Goal: Use online tool/utility

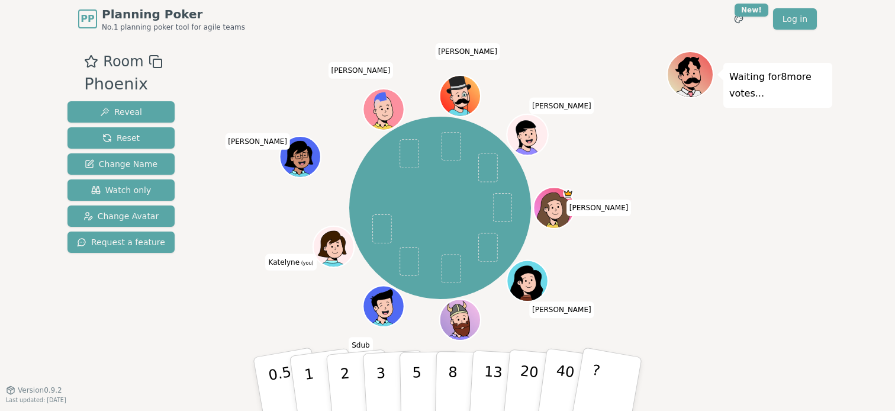
click at [711, 22] on div "Toggle theme New! Log in [GEOGRAPHIC_DATA]" at bounding box center [763, 18] width 108 height 21
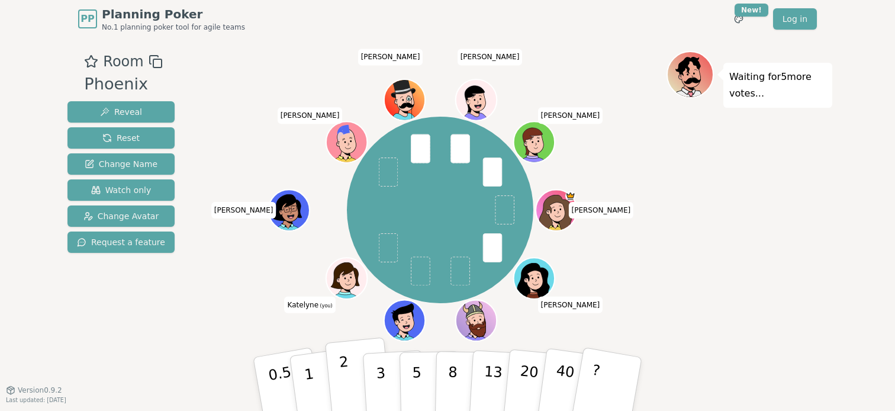
click at [348, 398] on p "2" at bounding box center [345, 385] width 15 height 64
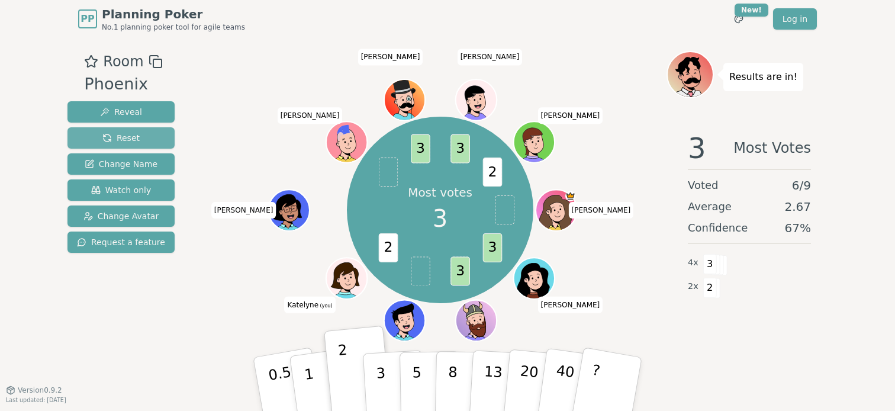
click at [133, 132] on span "Reset" at bounding box center [120, 138] width 37 height 12
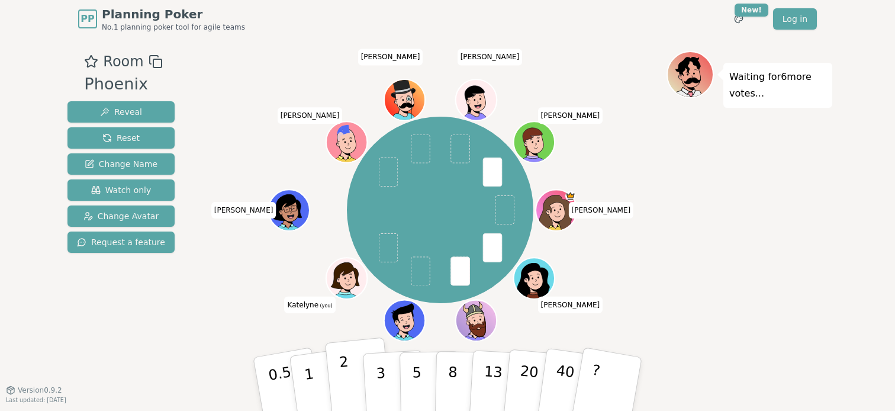
click at [359, 375] on button "2" at bounding box center [358, 384] width 67 height 94
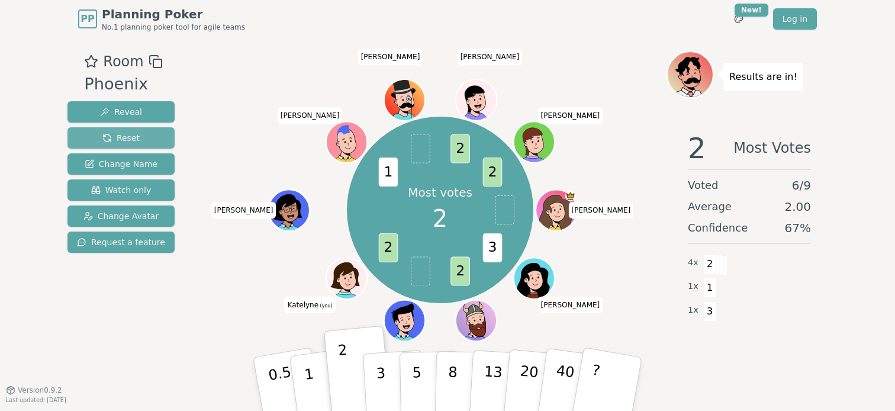
click at [127, 138] on span "Reset" at bounding box center [120, 138] width 37 height 12
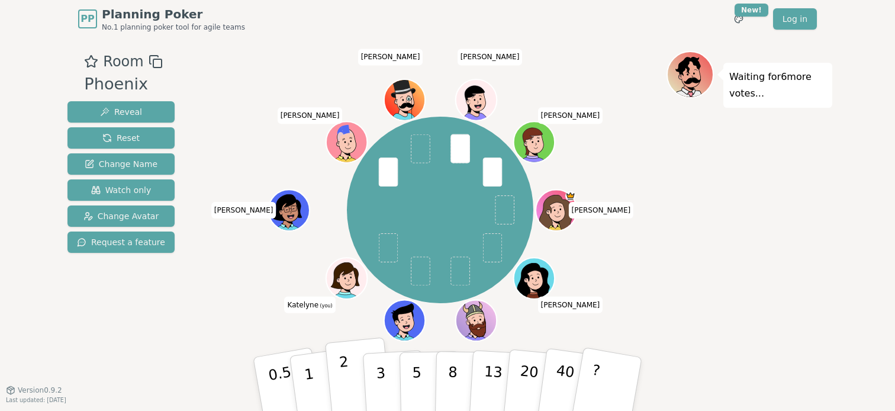
click at [337, 386] on button "2" at bounding box center [358, 384] width 67 height 94
click at [353, 379] on button "2" at bounding box center [358, 384] width 67 height 94
click at [321, 370] on button "1" at bounding box center [323, 384] width 70 height 96
click at [358, 386] on button "2" at bounding box center [358, 384] width 67 height 94
click at [388, 367] on button "3" at bounding box center [394, 384] width 64 height 92
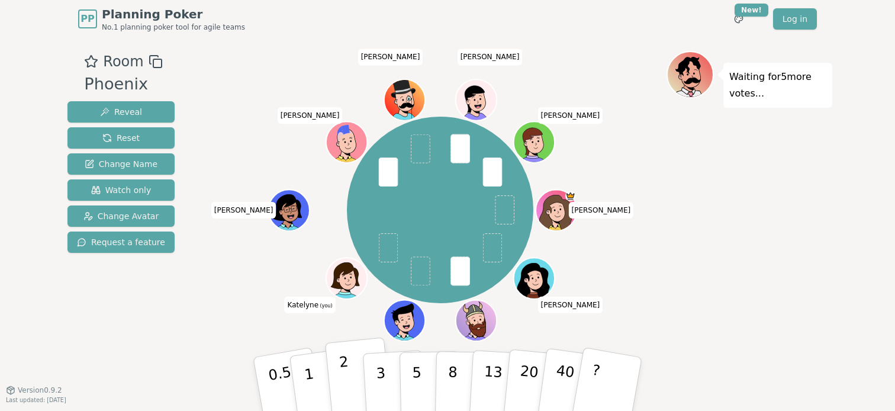
click at [348, 382] on p "2" at bounding box center [345, 385] width 15 height 64
click at [375, 396] on button "3" at bounding box center [394, 384] width 64 height 92
